Goal: Task Accomplishment & Management: Use online tool/utility

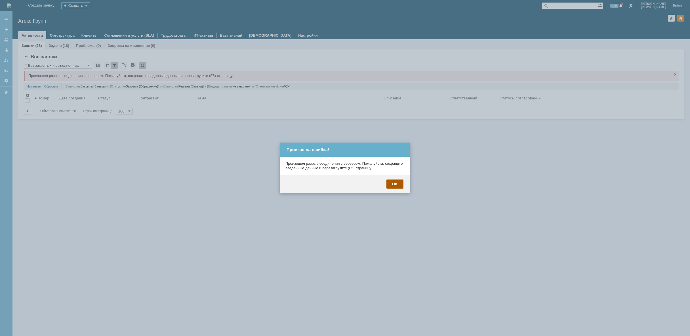
click at [396, 186] on div "OK" at bounding box center [394, 183] width 17 height 9
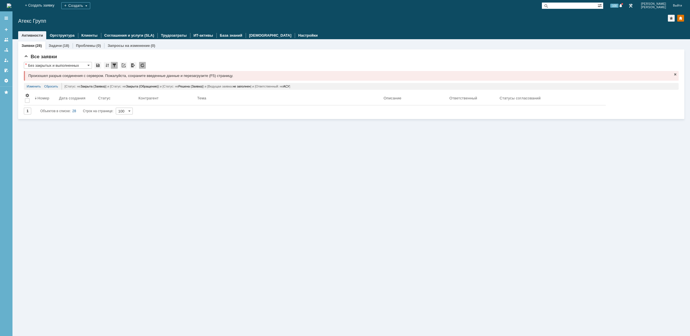
click at [11, 8] on img at bounding box center [9, 5] width 5 height 5
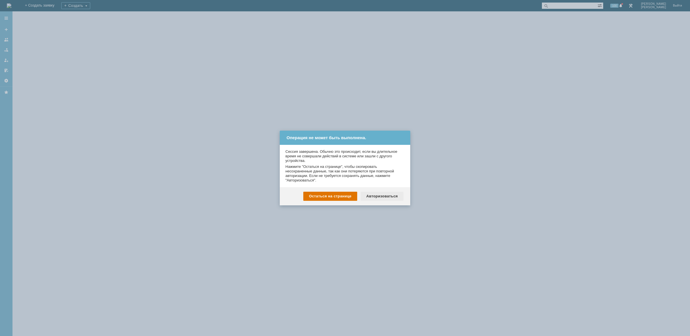
click at [378, 196] on div "Авторизоваться" at bounding box center [381, 195] width 43 height 9
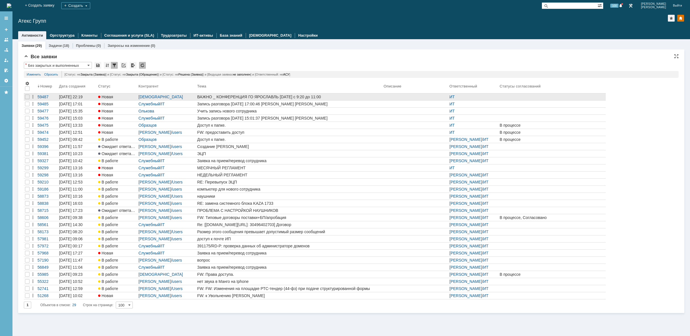
click at [219, 95] on div "ВАЖНО _ КОНФЕРЕНЦИЯ ГО ЯРОСЛАВЛЬ 03.10.2025 с 9:20 до 11:00" at bounding box center [289, 96] width 184 height 5
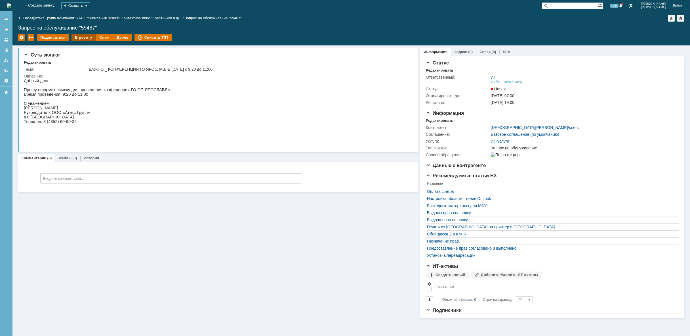
click at [82, 38] on div "В работу" at bounding box center [83, 37] width 24 height 7
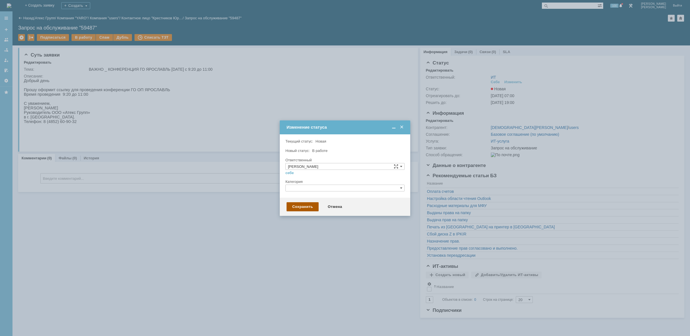
click at [303, 208] on div "Сохранить" at bounding box center [302, 206] width 32 height 9
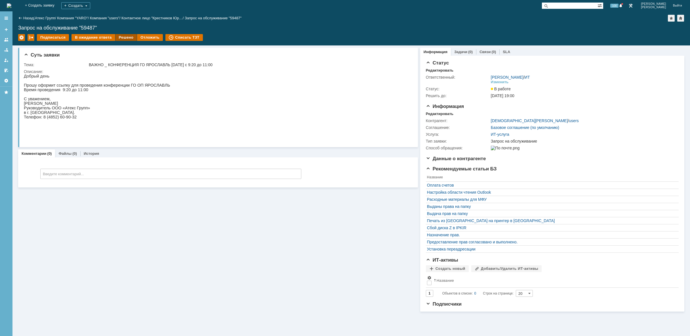
click at [125, 37] on div "Решено" at bounding box center [126, 37] width 22 height 7
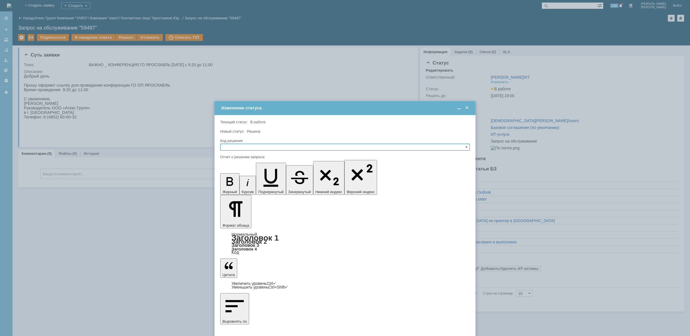
click at [254, 146] on input "text" at bounding box center [345, 147] width 250 height 7
click at [246, 172] on span "Решено" at bounding box center [345, 174] width 244 height 5
type input "Решено"
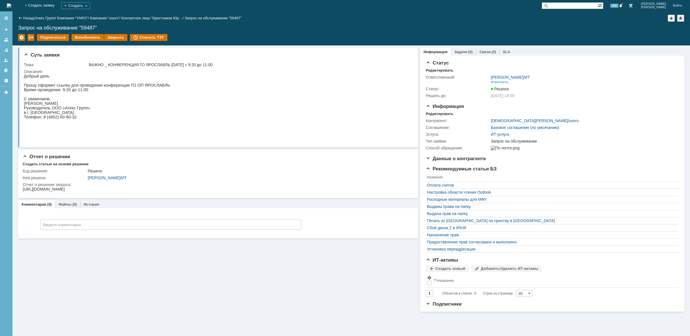
click at [11, 7] on img at bounding box center [9, 5] width 5 height 5
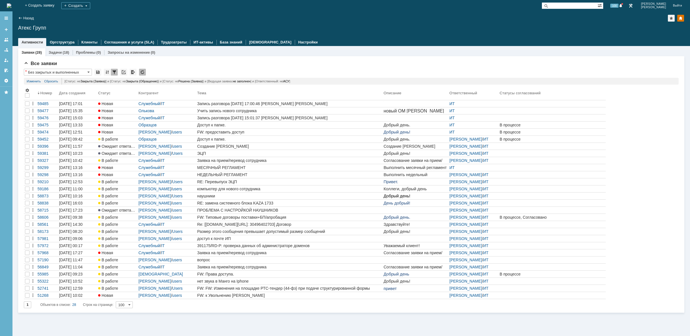
click at [11, 3] on img at bounding box center [9, 5] width 5 height 5
